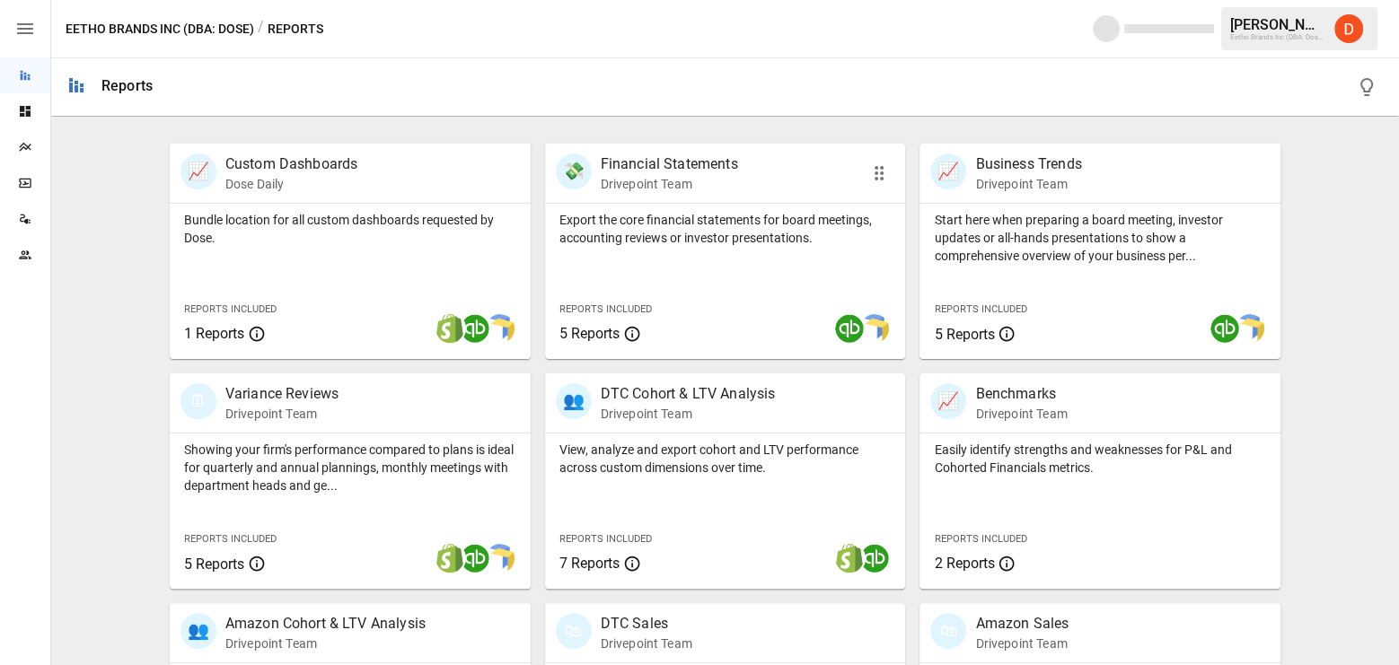
scroll to position [496, 0]
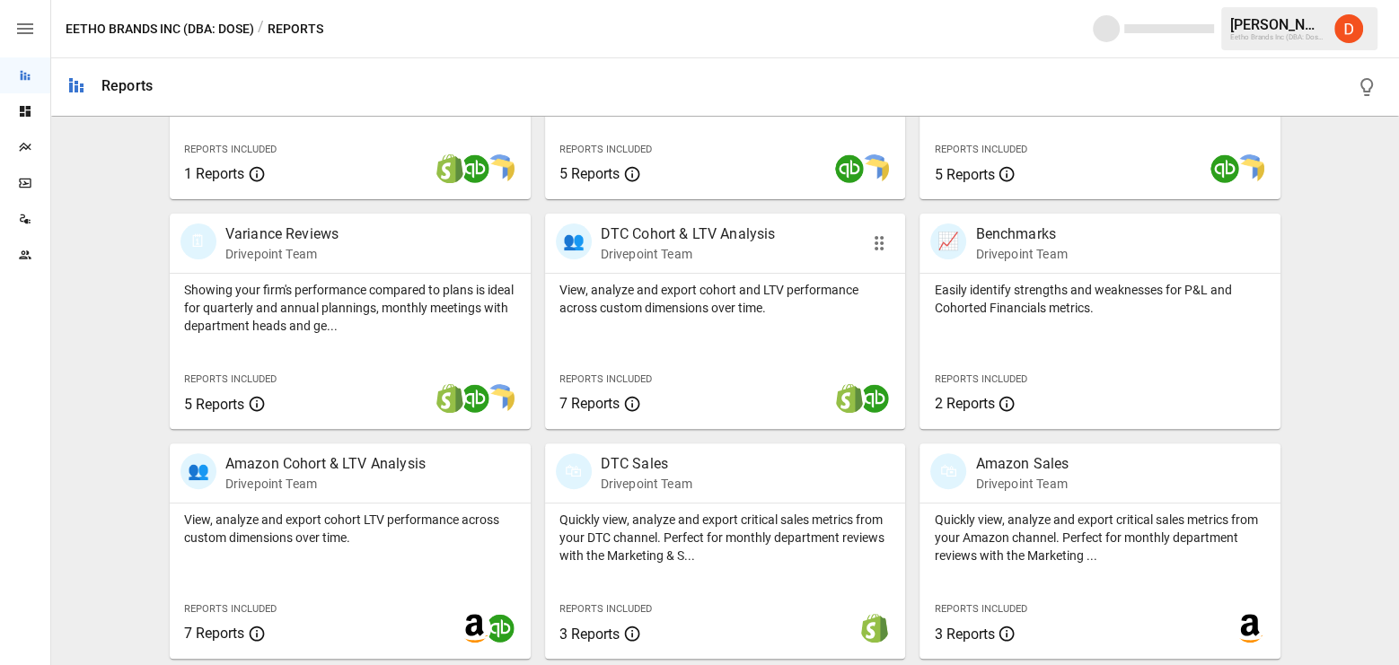
click at [659, 233] on p "DTC Cohort & LTV Analysis" at bounding box center [688, 235] width 175 height 22
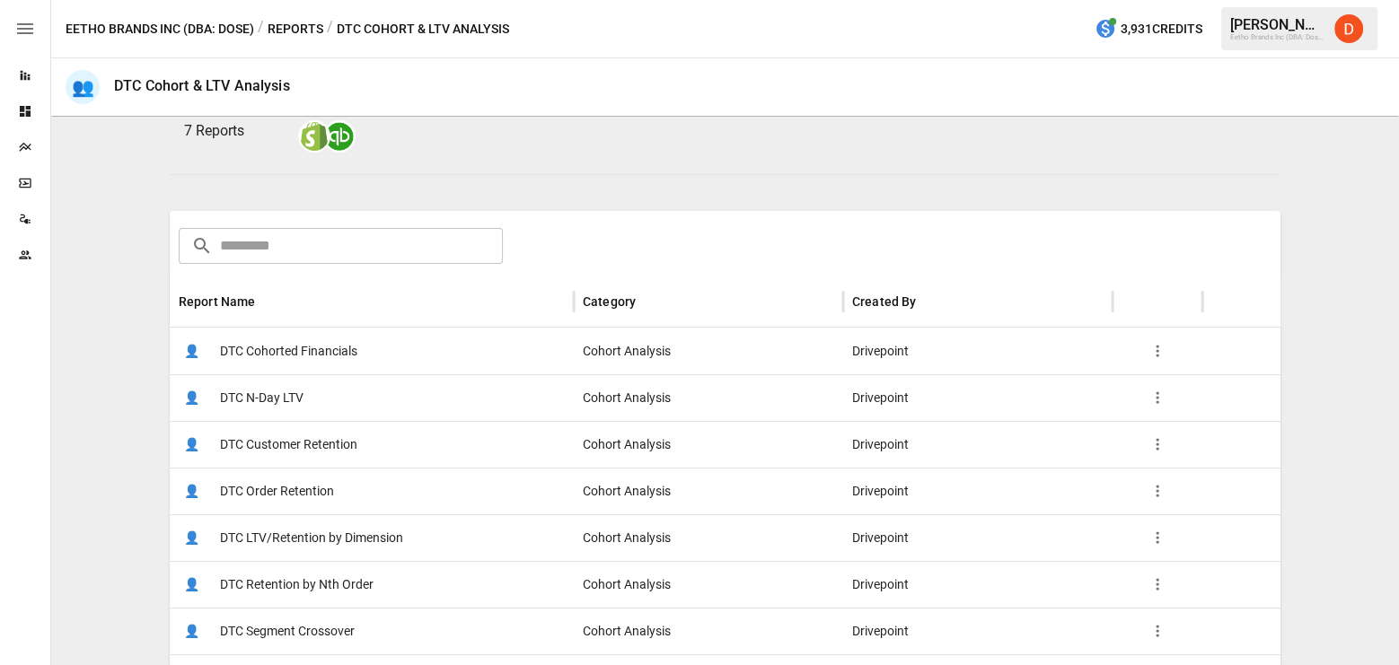
scroll to position [177, 0]
click at [310, 535] on span "DTC LTV/Retention by Dimension" at bounding box center [311, 539] width 183 height 46
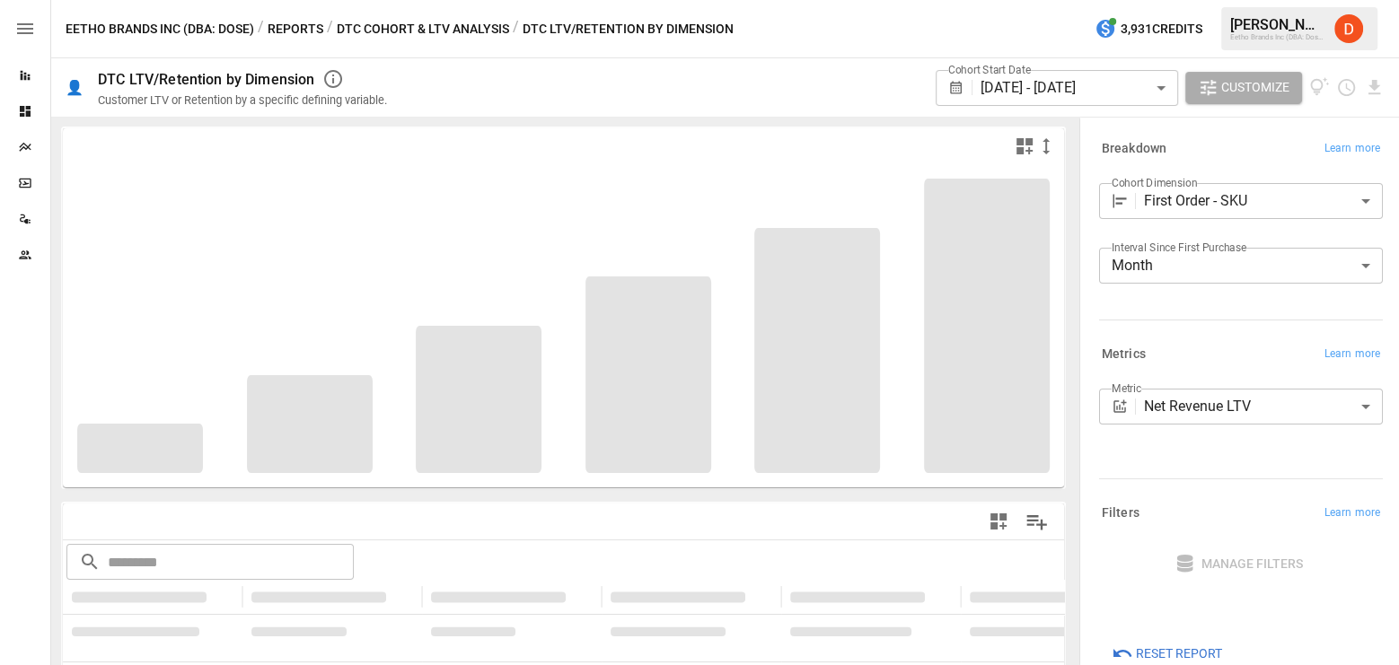
click at [1229, 0] on body "**********" at bounding box center [699, 0] width 1399 height 0
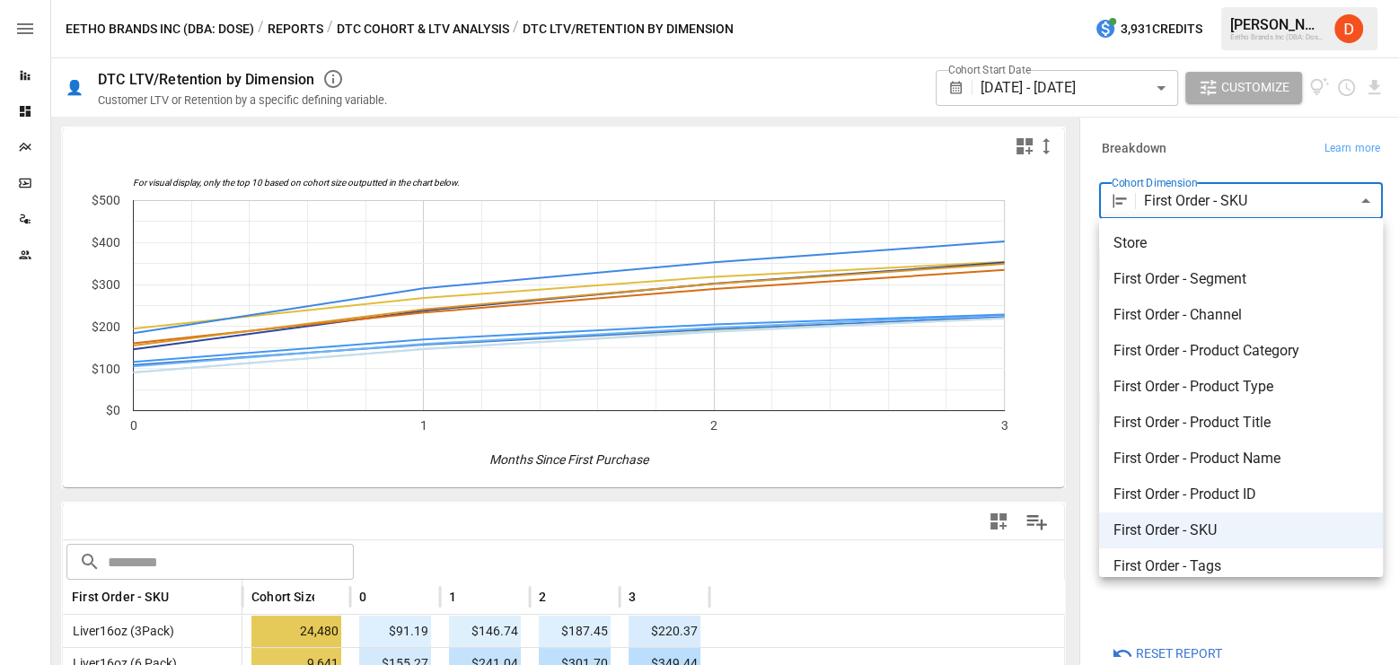
click at [767, 79] on div at bounding box center [699, 332] width 1399 height 665
